Goal: Check status: Check status

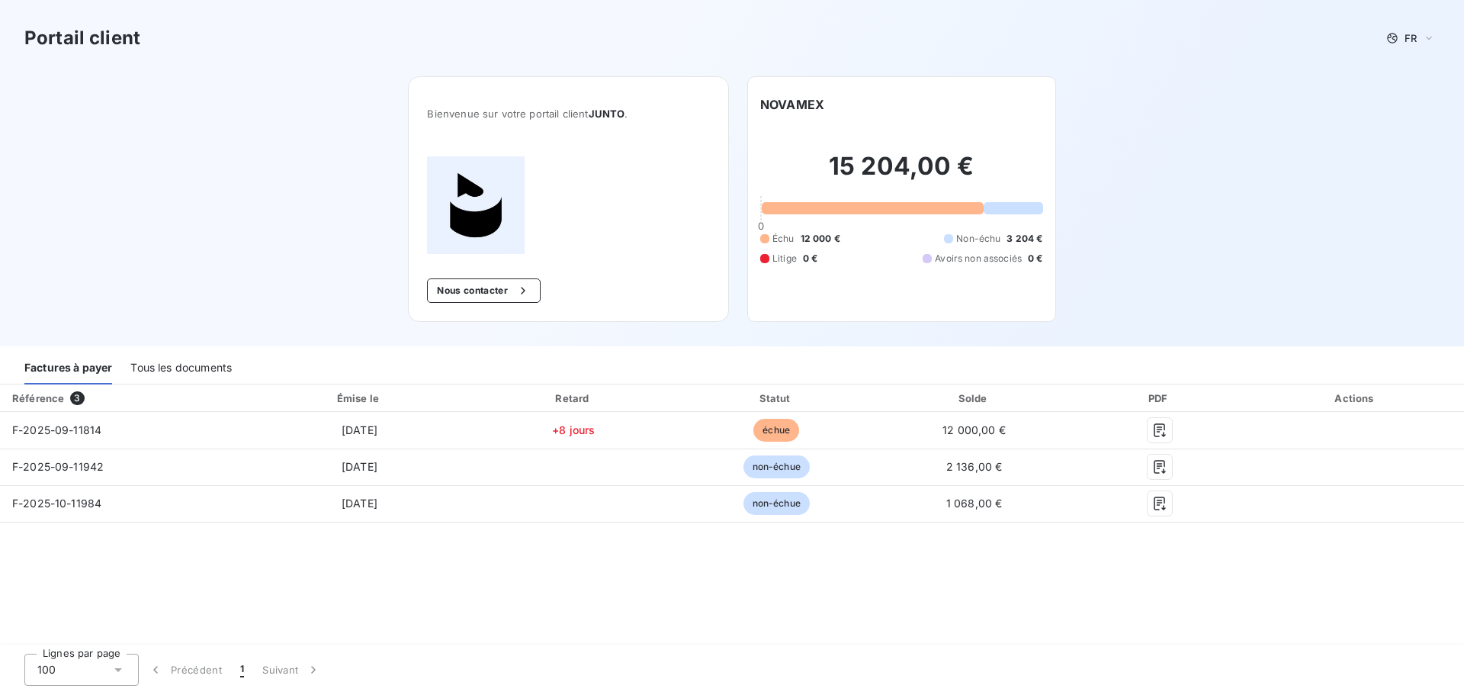
click at [778, 589] on div "Référence 3 Émise le Retard Statut Solde PDF Actions F-2025-09-11814 [DATE] +8 …" at bounding box center [732, 515] width 1464 height 262
click at [1257, 264] on div "Portail client FR Bienvenue sur votre portail client JUNTO . Nous contacter NOV…" at bounding box center [732, 173] width 1464 height 346
click at [956, 646] on div "Lignes par page 100 Précédent 1 Suivant" at bounding box center [732, 669] width 1464 height 50
click at [674, 591] on div "Référence 3 Émise le Retard Statut Solde PDF Actions F-2025-09-11814 [DATE] +8 …" at bounding box center [732, 515] width 1464 height 262
click at [1427, 213] on div "Portail client FR Bienvenue sur votre portail client JUNTO . Nous contacter NOV…" at bounding box center [732, 173] width 1464 height 346
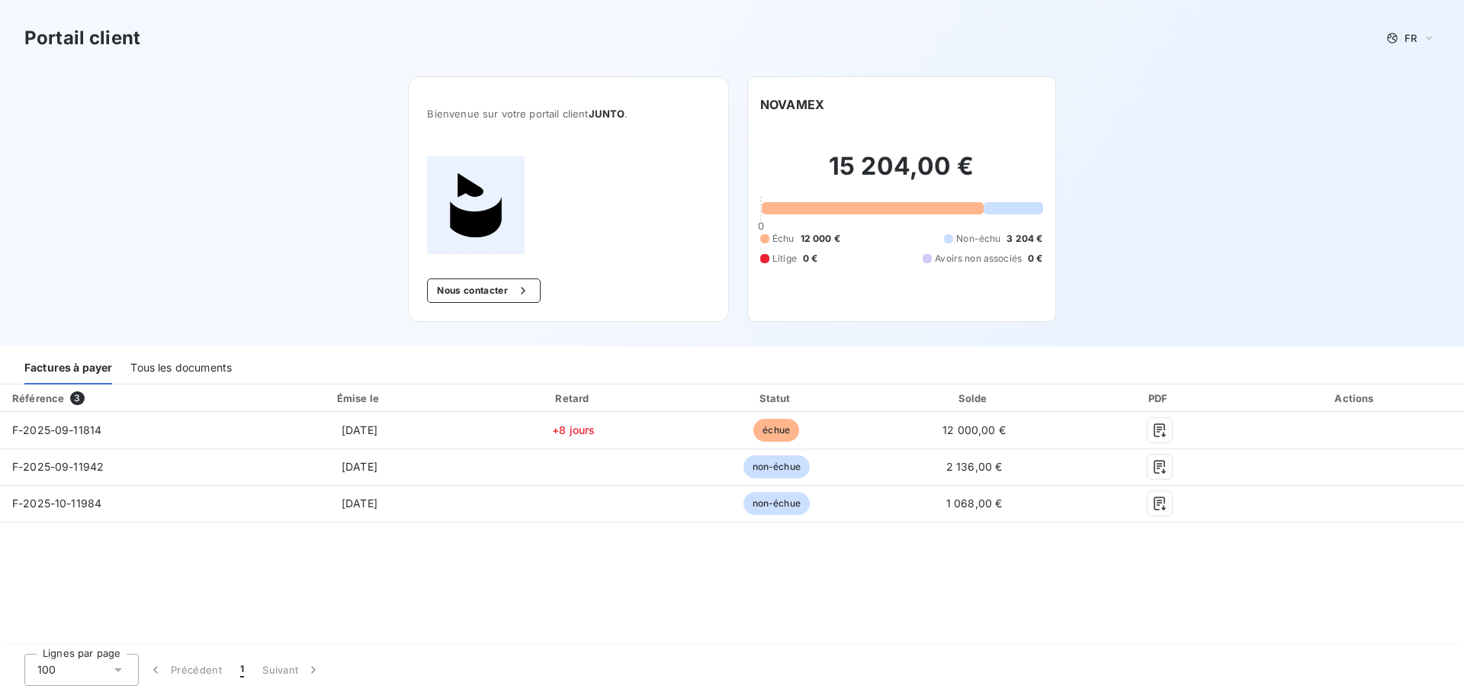
drag, startPoint x: 1193, startPoint y: 136, endPoint x: 1173, endPoint y: 134, distance: 20.0
click at [1197, 147] on div "Portail client FR Bienvenue sur votre portail client JUNTO . Nous contacter NOV…" at bounding box center [732, 173] width 1464 height 346
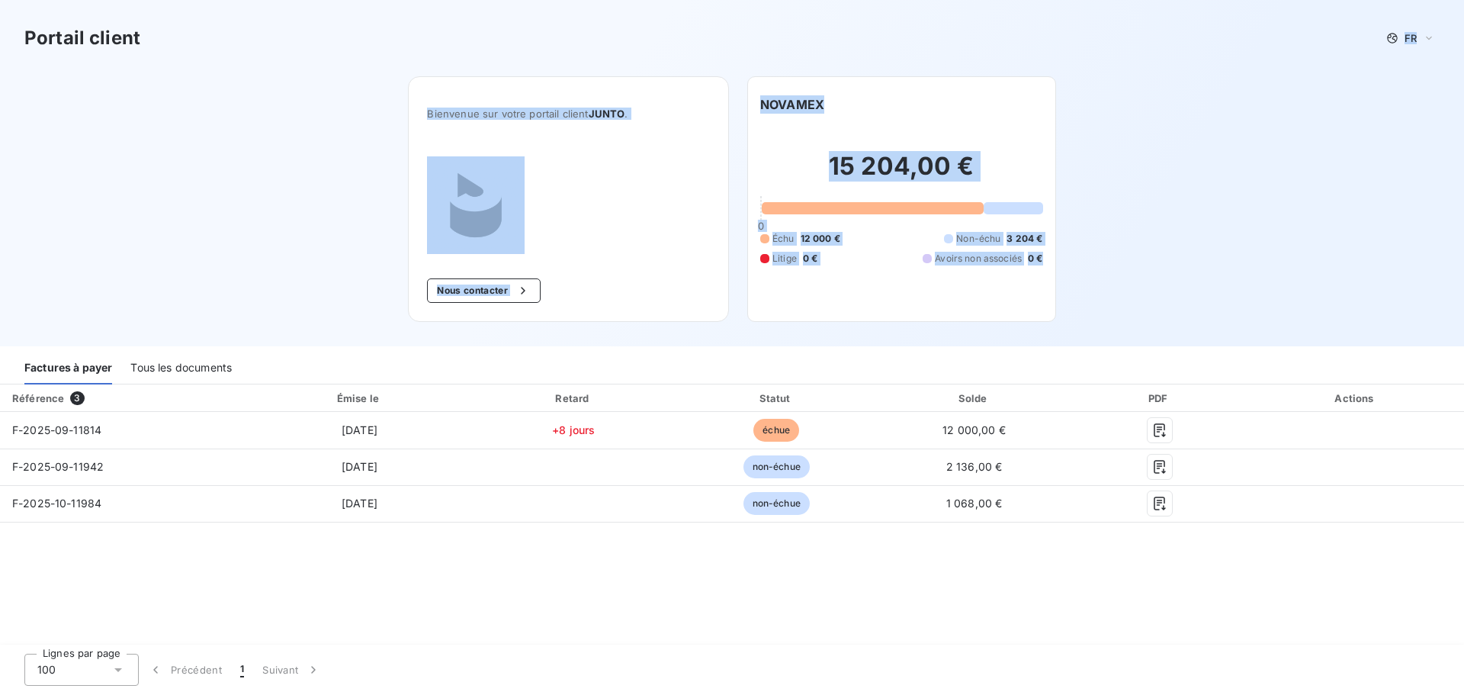
drag, startPoint x: 297, startPoint y: 59, endPoint x: 1176, endPoint y: 314, distance: 914.6
click at [1176, 314] on div "Portail client FR Bienvenue sur votre portail client JUNTO . Nous contacter NOV…" at bounding box center [732, 173] width 1464 height 346
click at [1275, 216] on div "Portail client FR Bienvenue sur votre portail client JUNTO . Nous contacter NOV…" at bounding box center [732, 173] width 1464 height 346
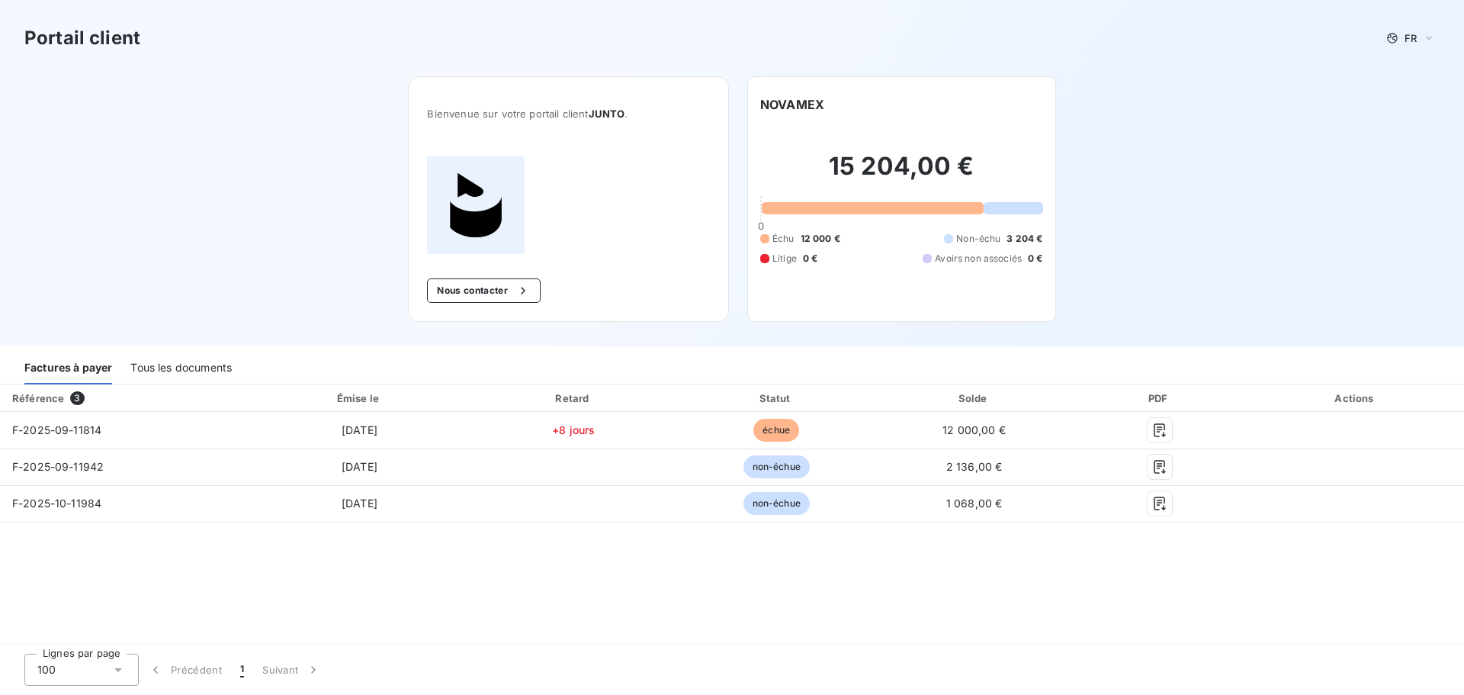
click at [1238, 200] on div "Portail client FR Bienvenue sur votre portail client JUNTO . Nous contacter NOV…" at bounding box center [732, 173] width 1464 height 346
drag, startPoint x: 1393, startPoint y: 292, endPoint x: 1289, endPoint y: 255, distance: 110.7
click at [1393, 293] on div "Portail client FR Bienvenue sur votre portail client JUNTO . Nous contacter NOV…" at bounding box center [732, 173] width 1464 height 346
click at [1289, 255] on div "Portail client FR Bienvenue sur votre portail client JUNTO . Nous contacter NOV…" at bounding box center [732, 173] width 1464 height 346
click at [1314, 211] on div "Portail client FR Bienvenue sur votre portail client JUNTO . Nous contacter NOV…" at bounding box center [732, 173] width 1464 height 346
